Goal: Check status

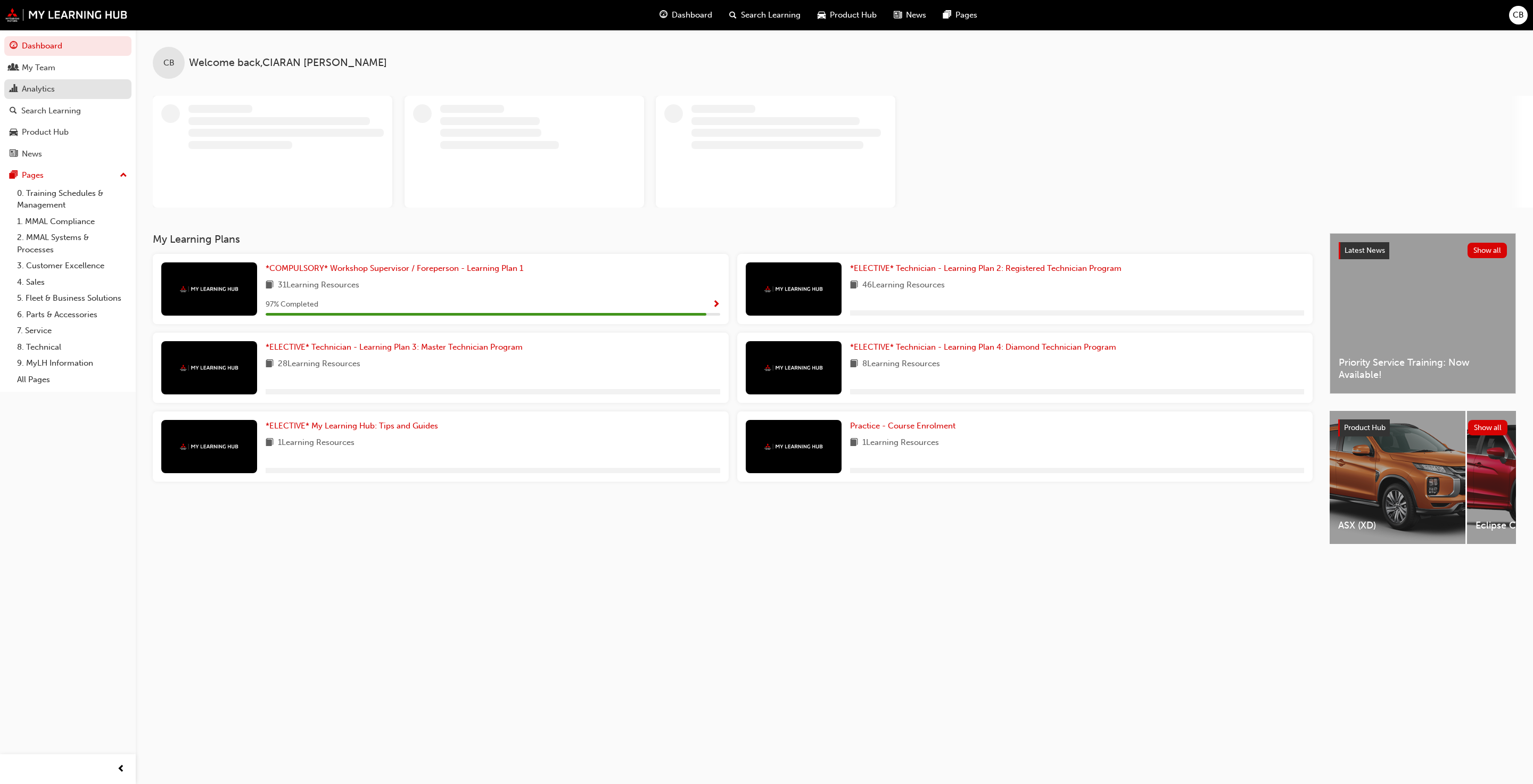
click at [62, 99] on link "Analytics" at bounding box center [68, 89] width 127 height 20
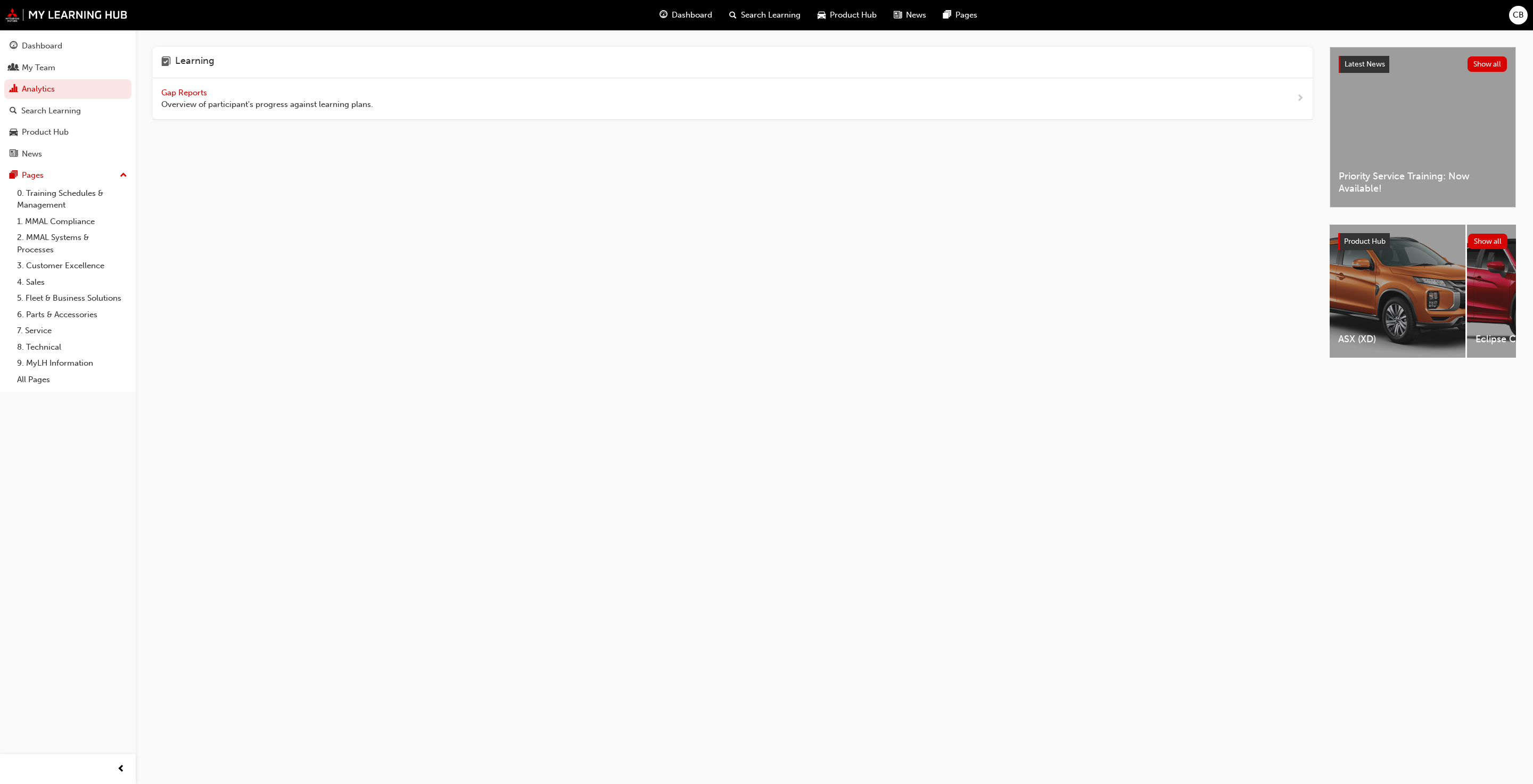
click at [211, 83] on div "Gap Reports Overview of participant's progress against learning plans." at bounding box center [733, 99] width 1160 height 42
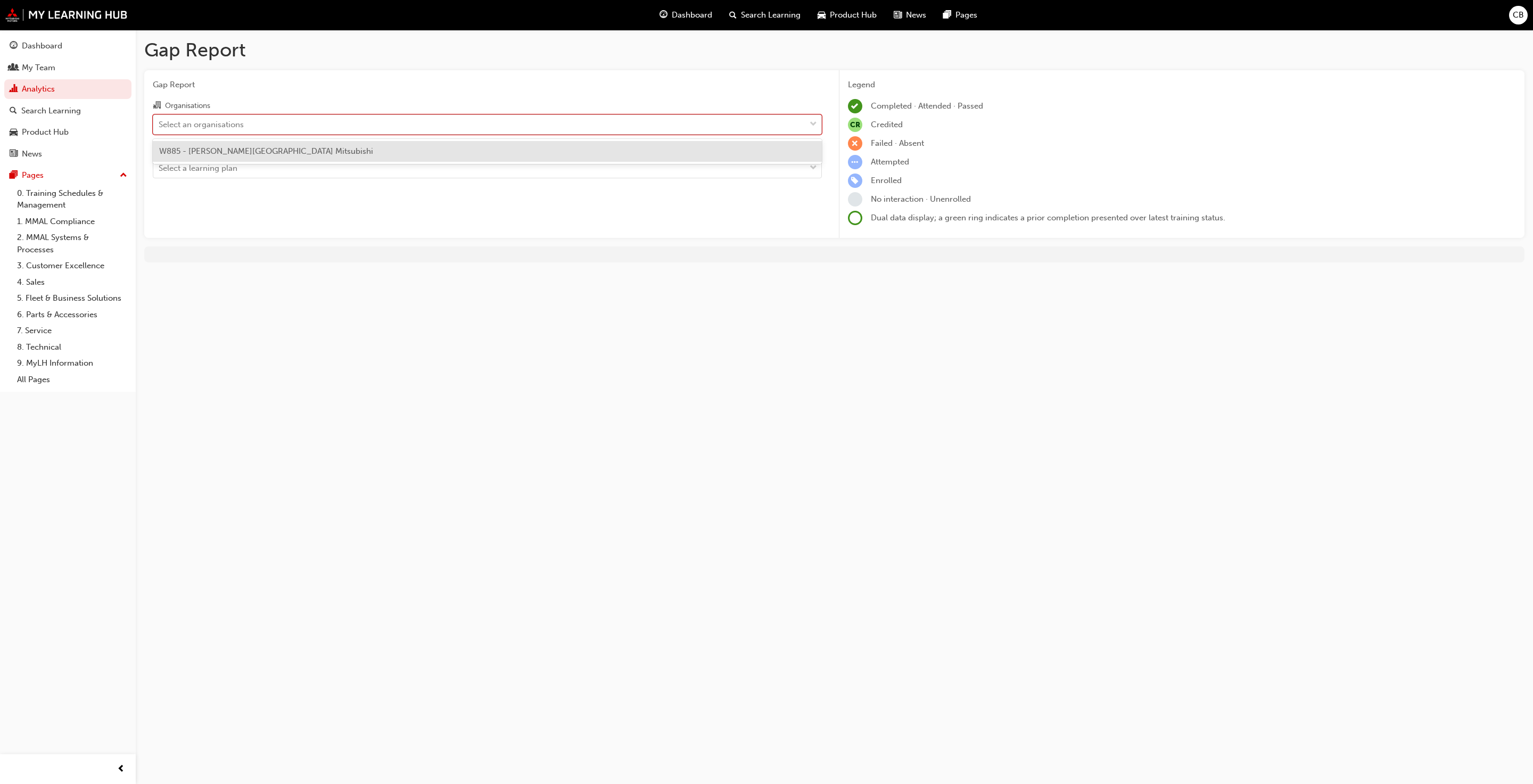
click at [313, 118] on div "Select an organisations" at bounding box center [480, 124] width 652 height 19
click at [160, 119] on input "Organisations option W885 - [PERSON_NAME][GEOGRAPHIC_DATA] Mitsubishi focused, …" at bounding box center [159, 123] width 1 height 9
click at [310, 152] on div "W885 - [PERSON_NAME][GEOGRAPHIC_DATA] Mitsubishi" at bounding box center [487, 151] width 669 height 21
click at [309, 164] on div "Select a learning plan" at bounding box center [480, 168] width 652 height 19
click at [160, 164] on input "Learning Plan Select a learning plan" at bounding box center [159, 167] width 1 height 9
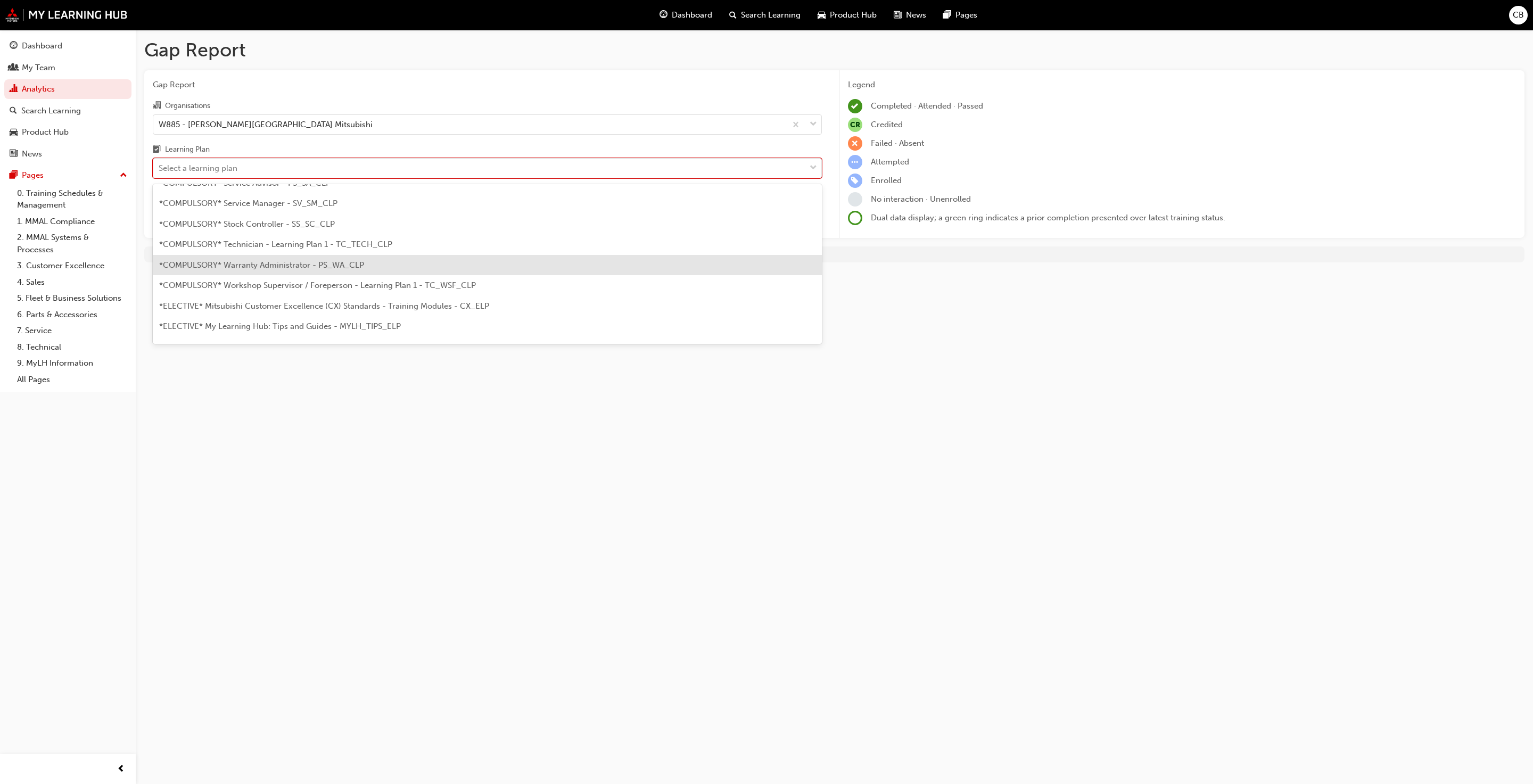
scroll to position [479, 0]
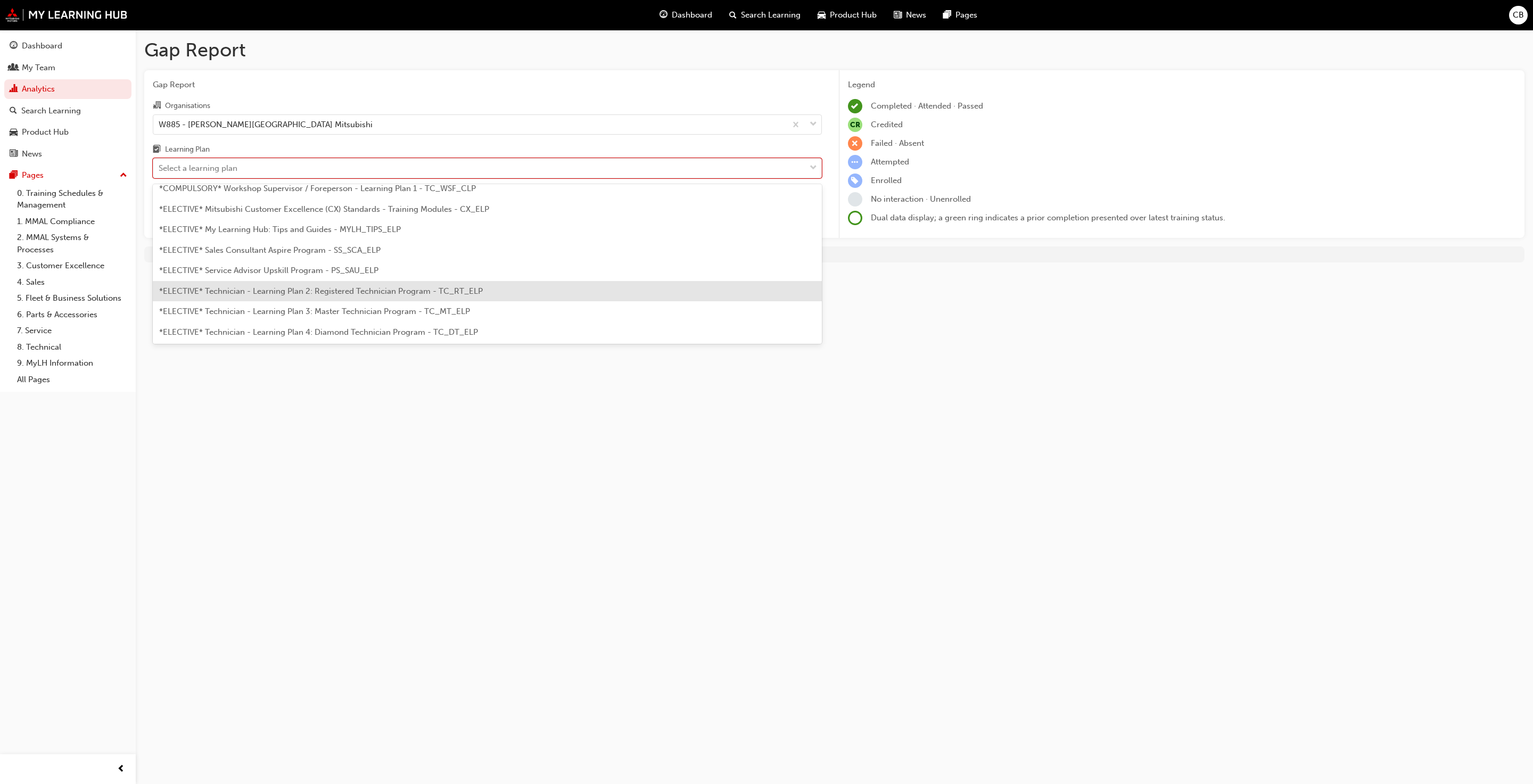
click at [290, 291] on span "*ELECTIVE* Technician - Learning Plan 2: Registered Technician Program - TC_RT_…" at bounding box center [321, 291] width 324 height 10
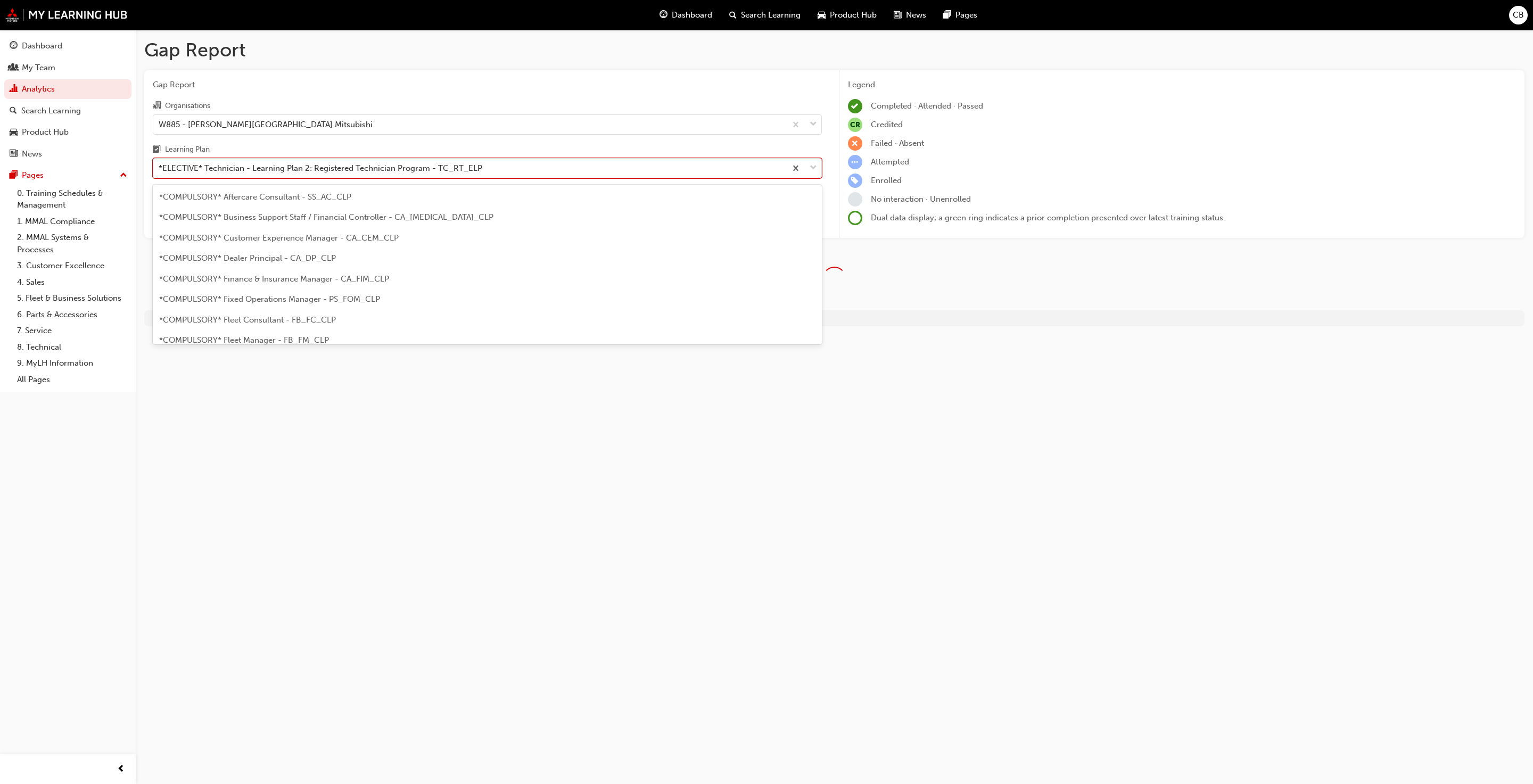
click at [273, 162] on div "*ELECTIVE* Technician - Learning Plan 2: Registered Technician Program - TC_RT_…" at bounding box center [470, 168] width 633 height 19
click at [160, 163] on input "Learning Plan option *ELECTIVE* Technician - Learning Plan 2: Registered Techni…" at bounding box center [159, 167] width 1 height 9
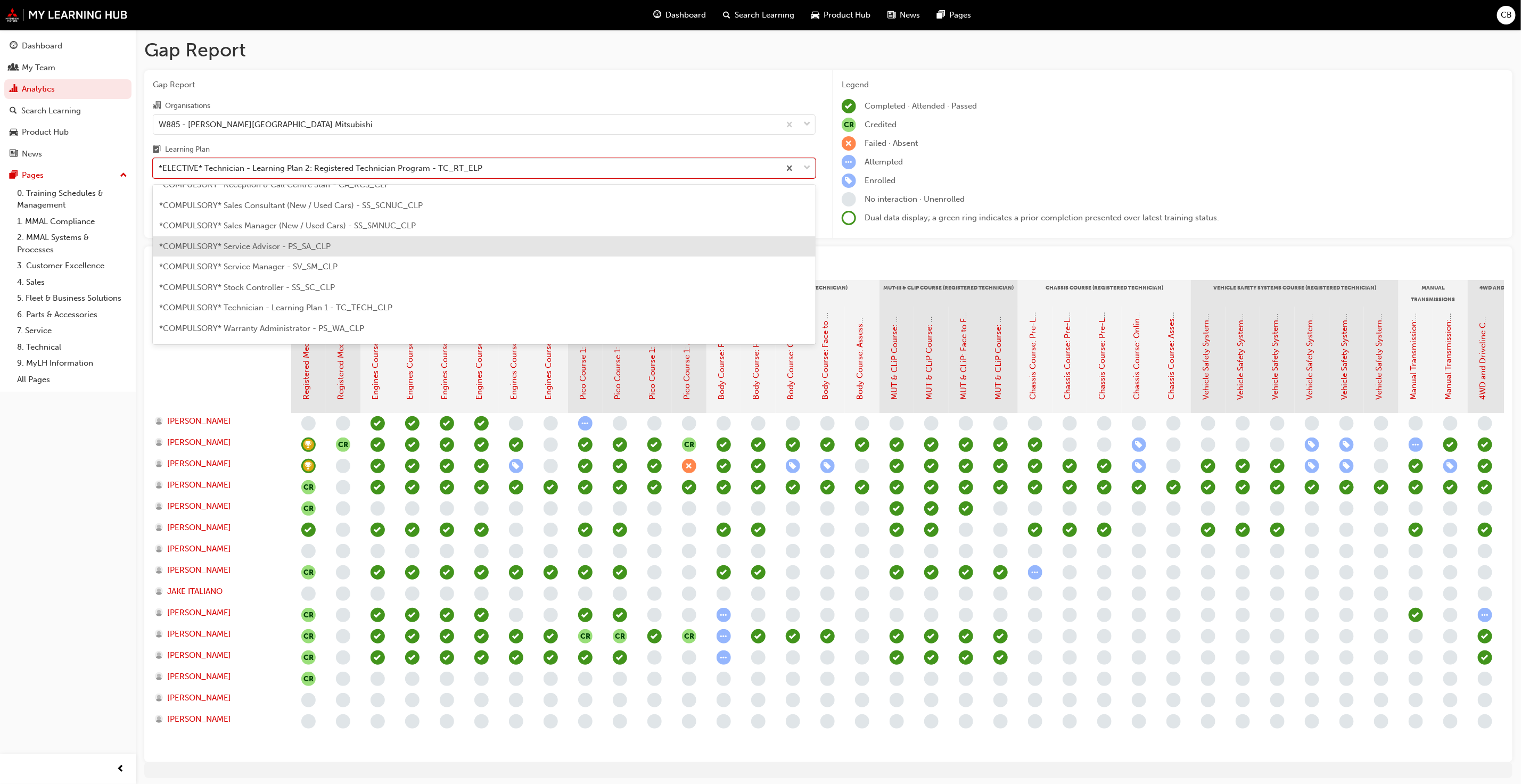
scroll to position [399, 0]
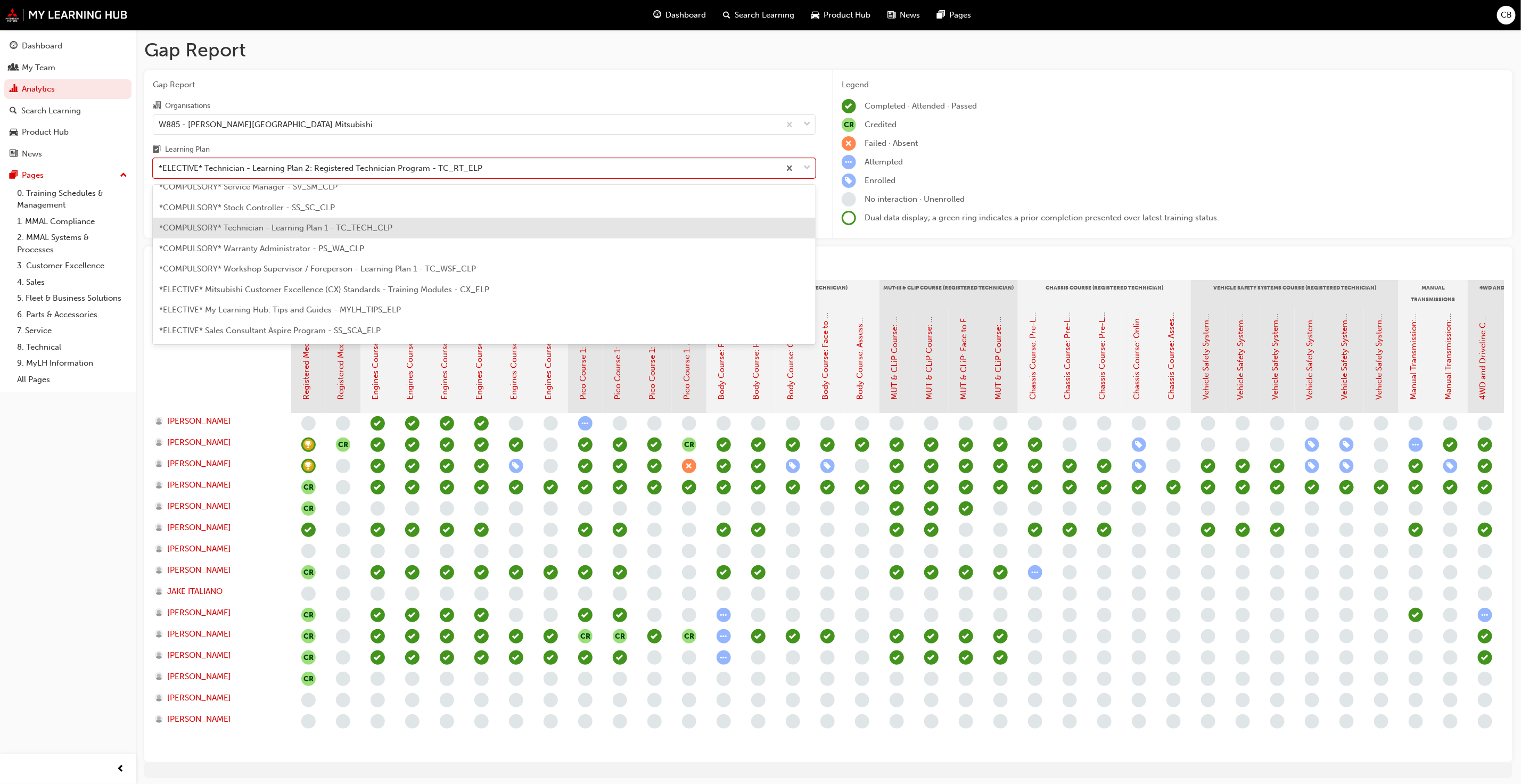
click at [272, 220] on div "*COMPULSORY* Technician - Learning Plan 1 - TC_TECH_CLP" at bounding box center [484, 228] width 663 height 21
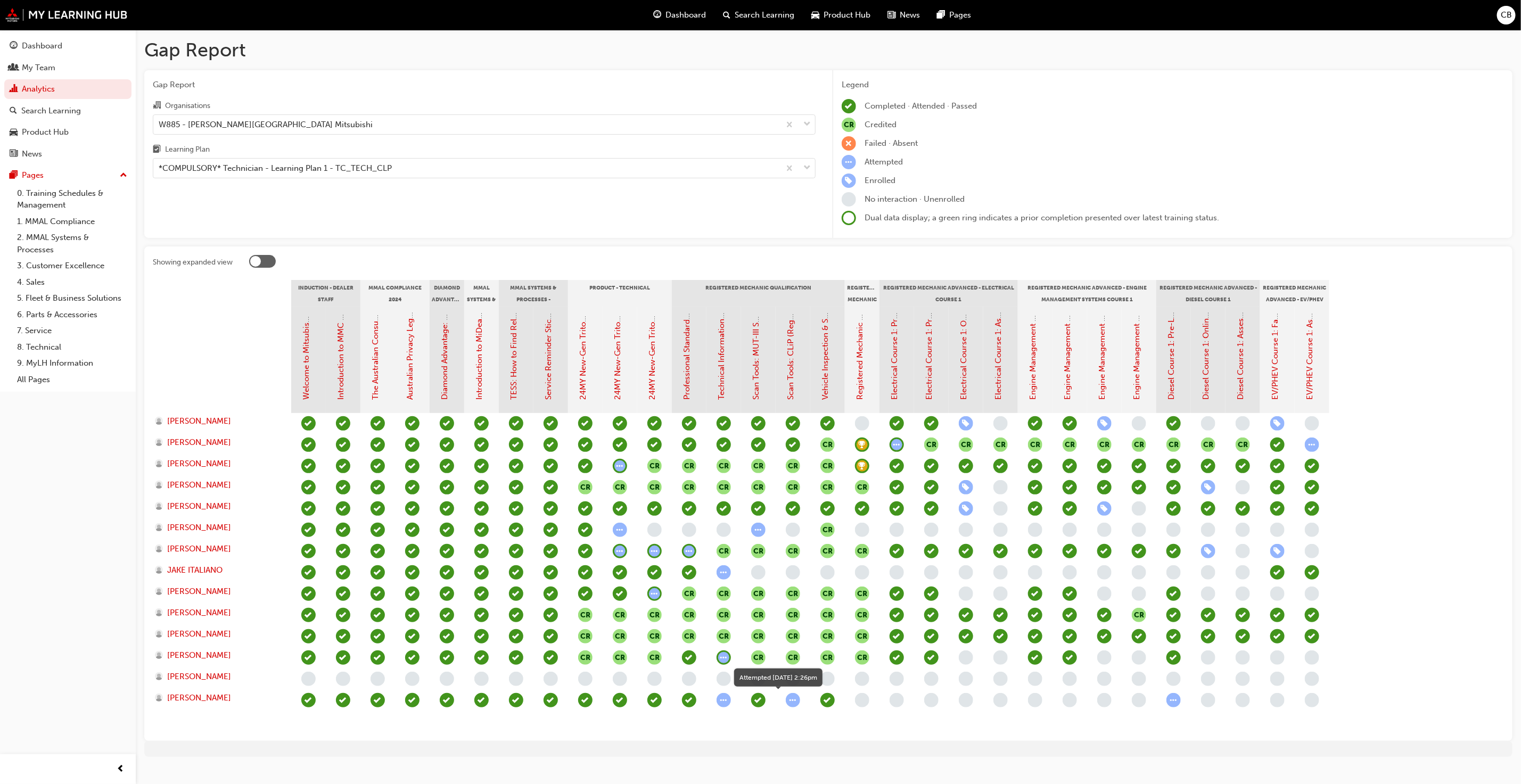
click at [794, 699] on span "learningRecordVerb_ATTEMPT-icon" at bounding box center [793, 700] width 15 height 15
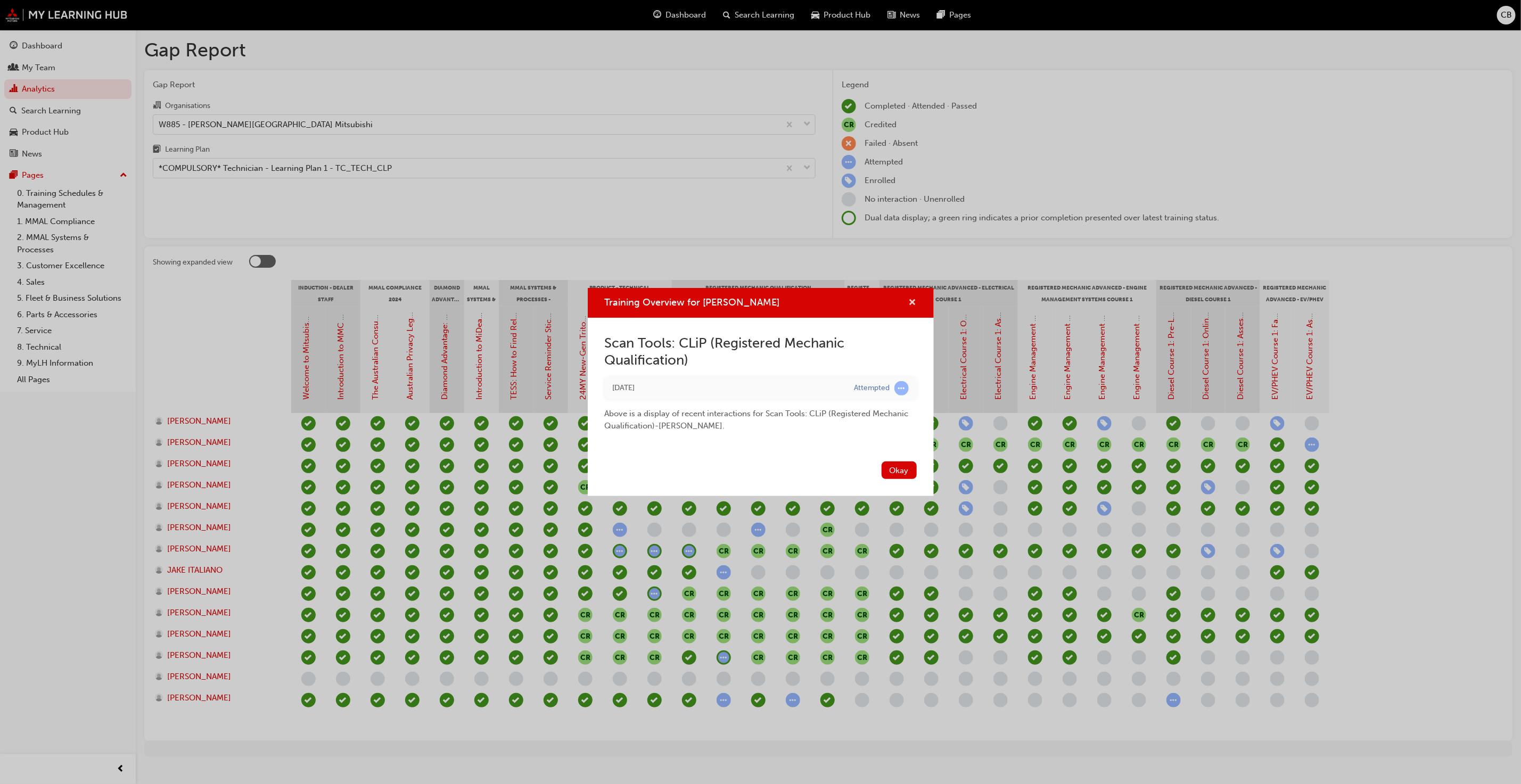
click at [914, 300] on span "cross-icon" at bounding box center [913, 303] width 8 height 10
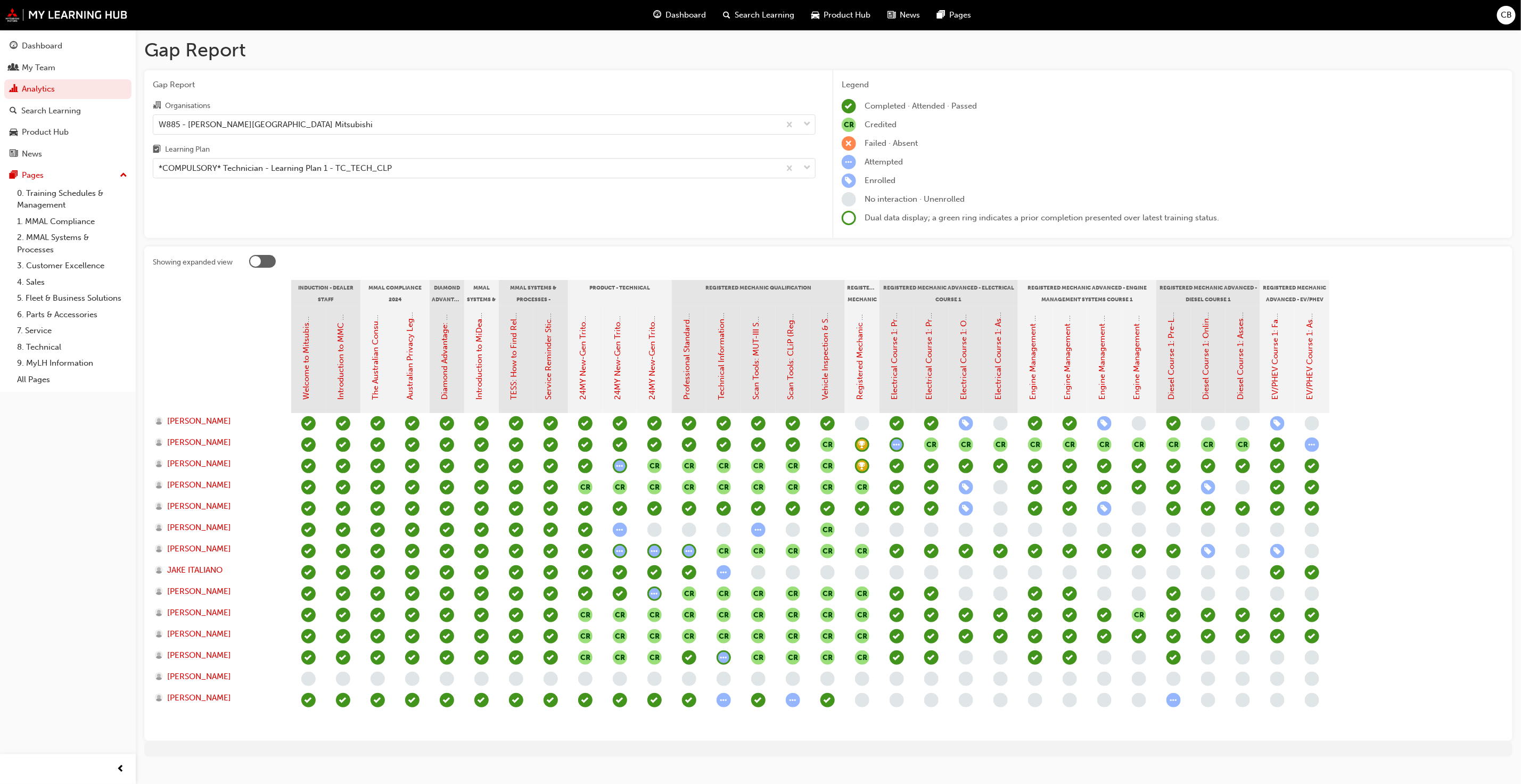
click at [725, 704] on span "learningRecordVerb_ATTEMPT-icon" at bounding box center [724, 700] width 15 height 15
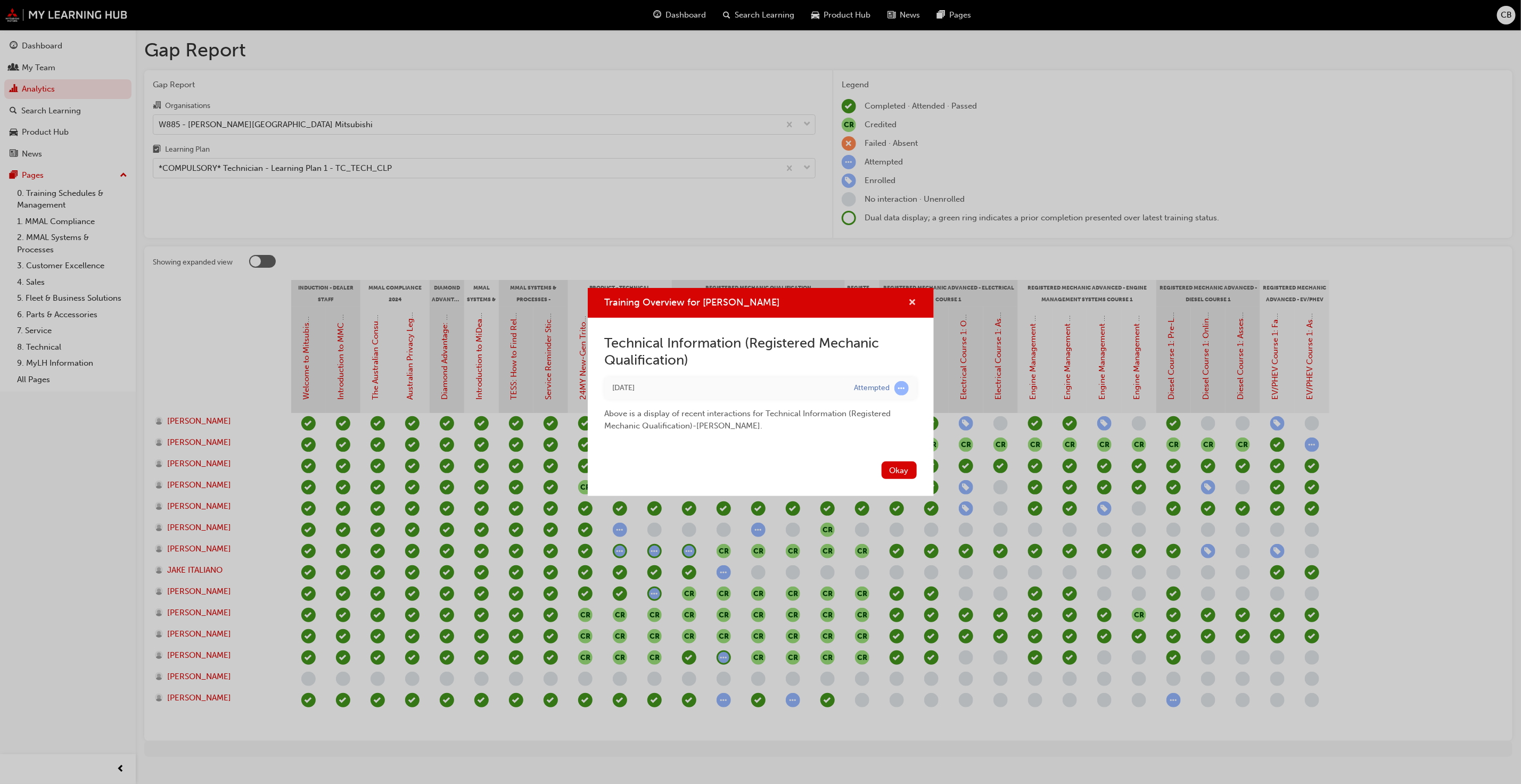
click at [914, 302] on span "cross-icon" at bounding box center [913, 303] width 8 height 10
